Goal: Task Accomplishment & Management: Use online tool/utility

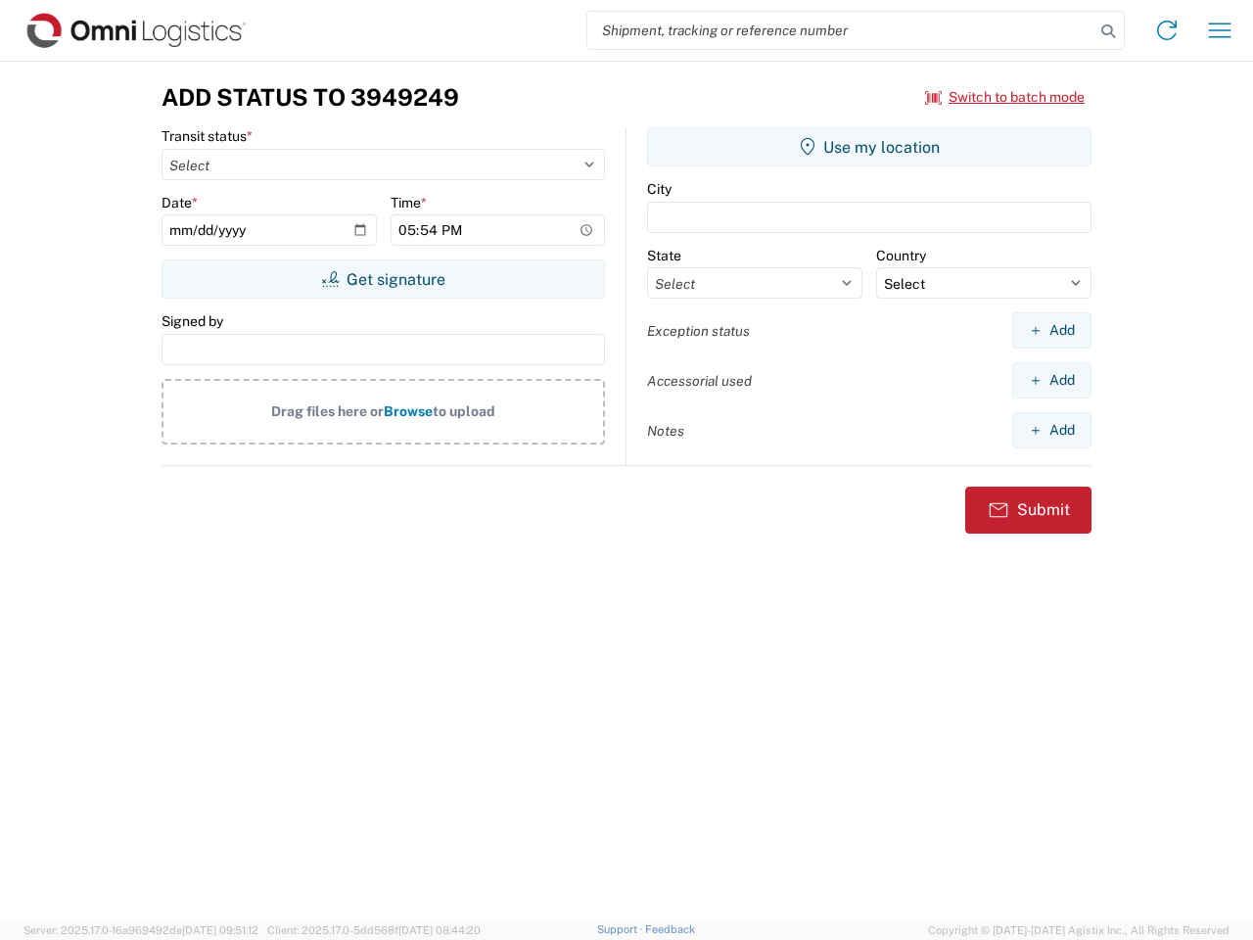
click at [841, 30] on input "search" at bounding box center [840, 30] width 507 height 37
click at [1108, 31] on icon at bounding box center [1107, 31] width 27 height 27
click at [1167, 30] on icon at bounding box center [1166, 30] width 31 height 31
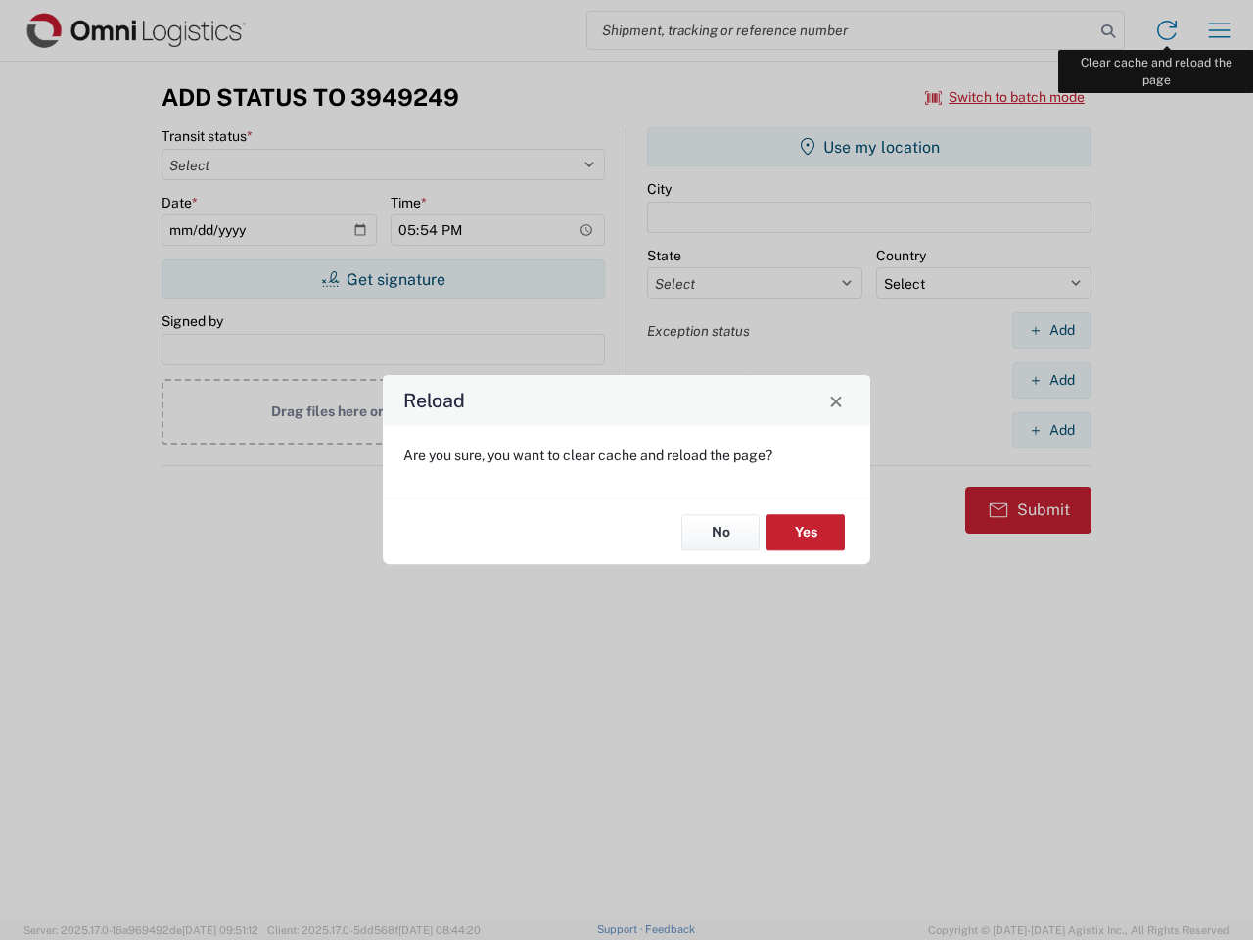
click at [1220, 30] on div "Reload Are you sure, you want to clear cache and reload the page? No Yes" at bounding box center [626, 470] width 1253 height 940
click at [1005, 97] on div "Reload Are you sure, you want to clear cache and reload the page? No Yes" at bounding box center [626, 470] width 1253 height 940
click at [383, 279] on div "Reload Are you sure, you want to clear cache and reload the page? No Yes" at bounding box center [626, 470] width 1253 height 940
click at [869, 147] on div "Reload Are you sure, you want to clear cache and reload the page? No Yes" at bounding box center [626, 470] width 1253 height 940
click at [1051, 330] on div "Reload Are you sure, you want to clear cache and reload the page? No Yes" at bounding box center [626, 470] width 1253 height 940
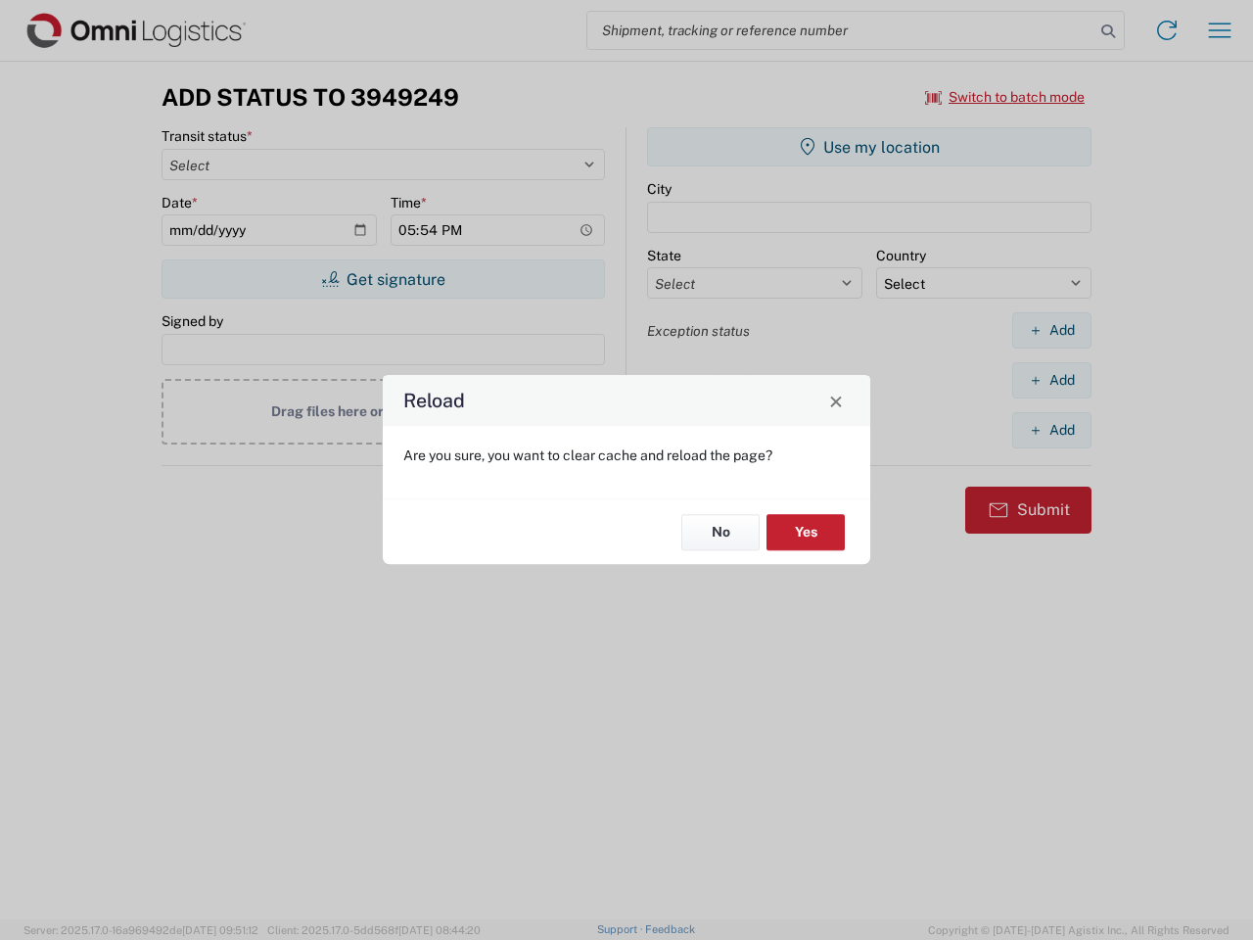
click at [1051, 380] on div "Reload Are you sure, you want to clear cache and reload the page? No Yes" at bounding box center [626, 470] width 1253 height 940
click at [1051, 430] on div "Reload Are you sure, you want to clear cache and reload the page? No Yes" at bounding box center [626, 470] width 1253 height 940
